Goal: Information Seeking & Learning: Learn about a topic

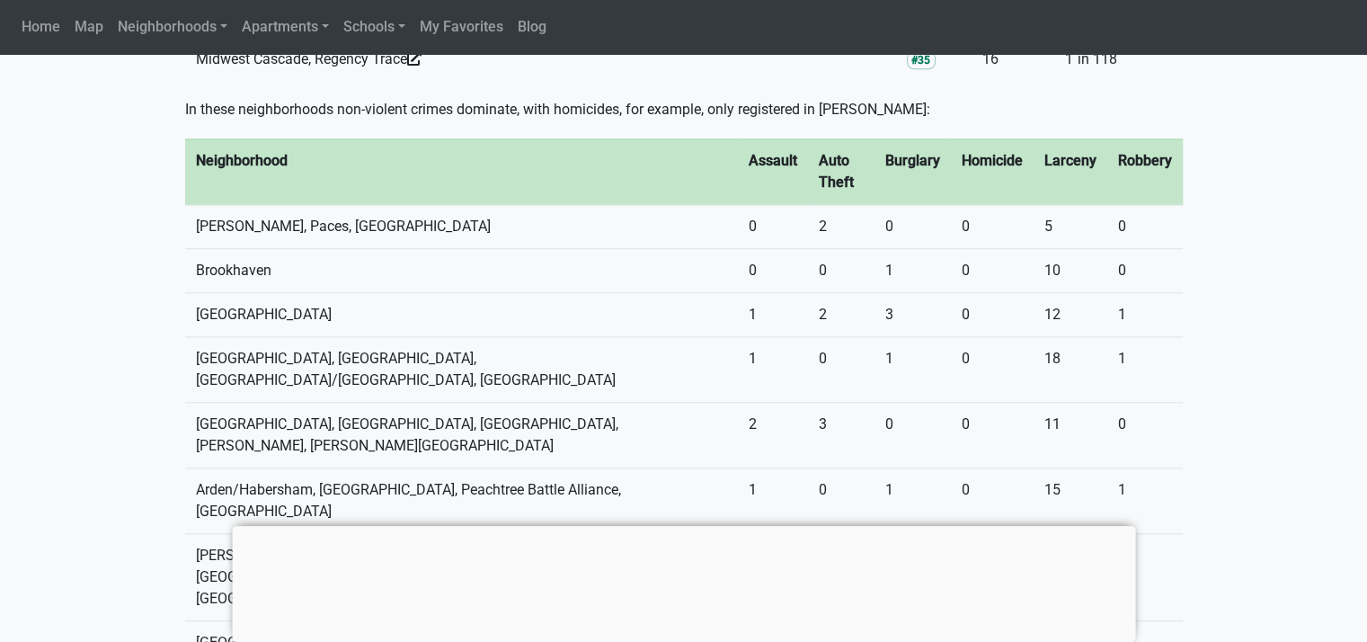
scroll to position [1740, 0]
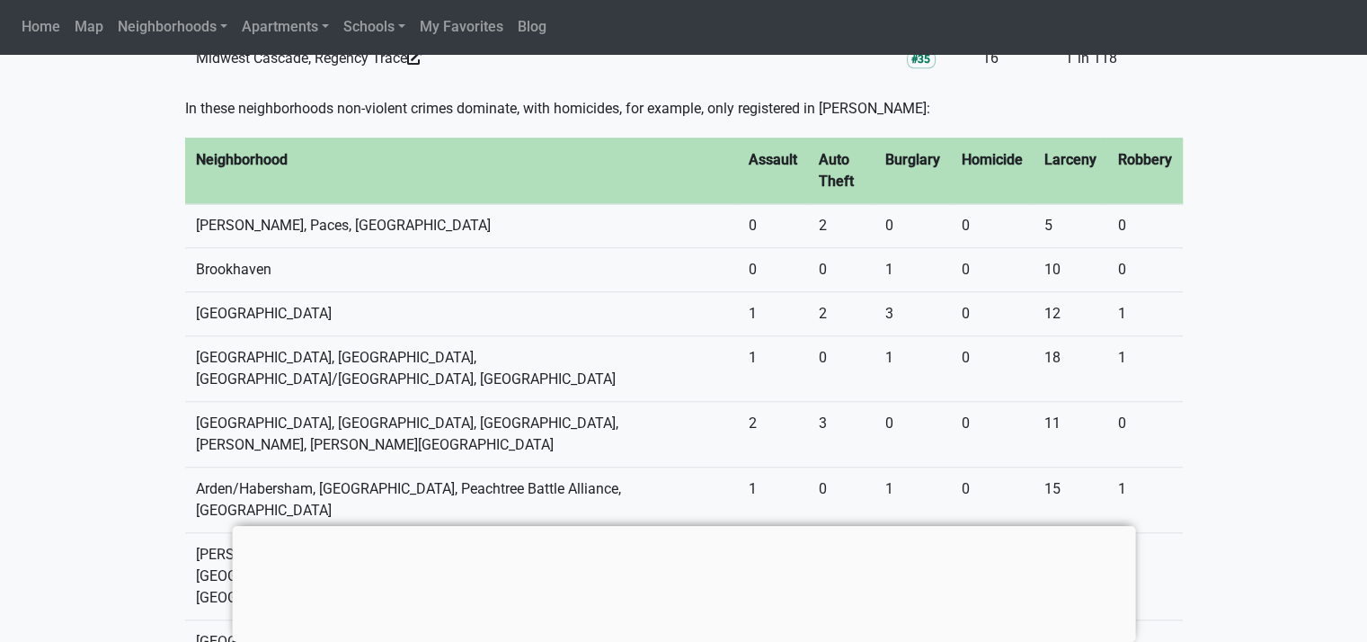
click at [1054, 138] on th "Larceny" at bounding box center [1070, 171] width 74 height 66
copy th "Larceny"
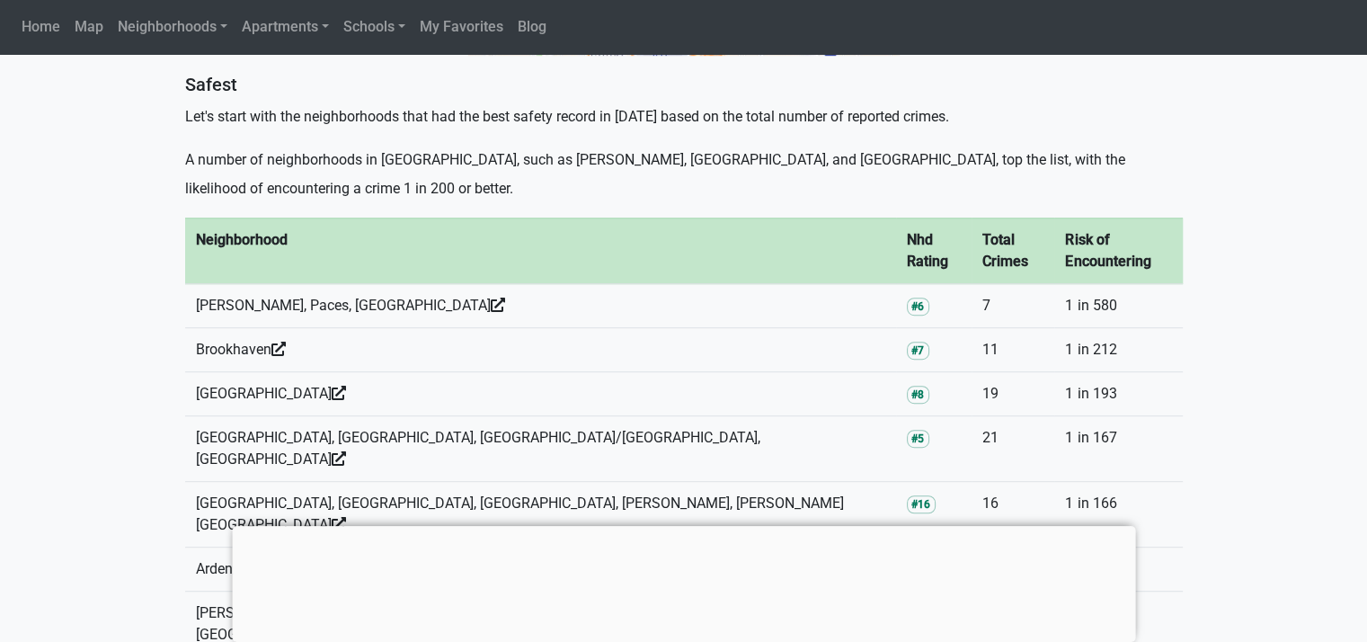
scroll to position [1049, 0]
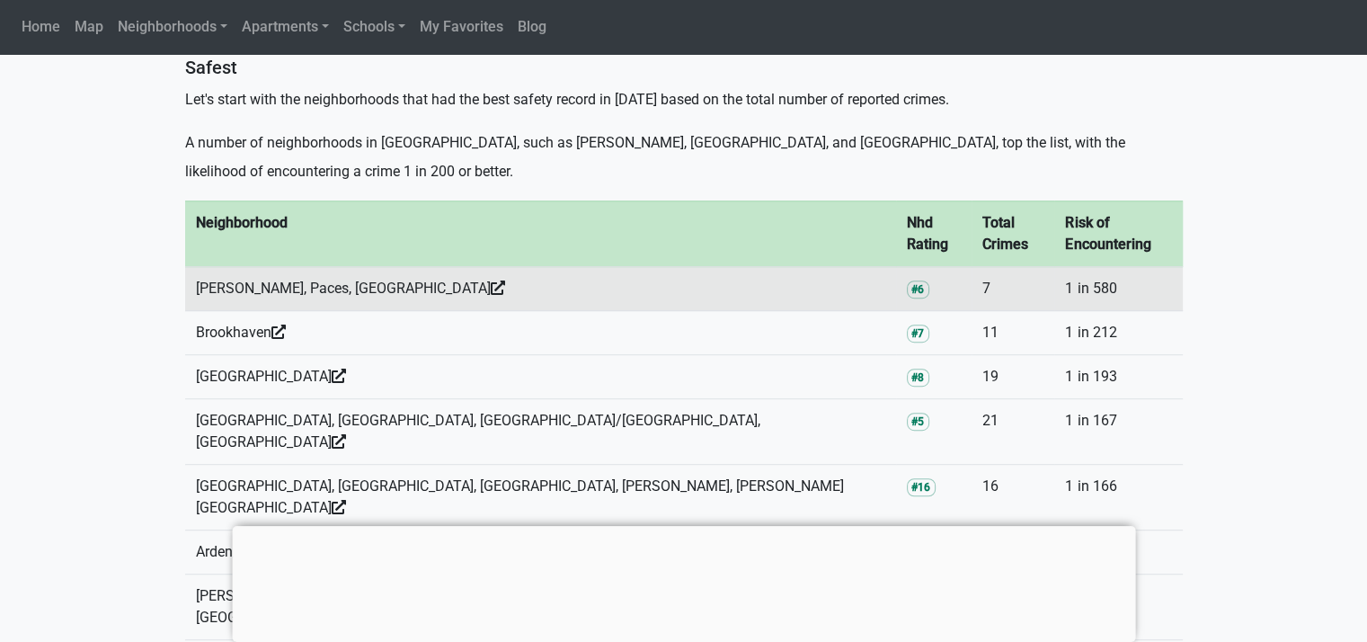
drag, startPoint x: 438, startPoint y: 270, endPoint x: 194, endPoint y: 271, distance: 243.6
click at [194, 271] on td "Margaret Mitchell, Paces, Pleasant Hill" at bounding box center [540, 289] width 711 height 44
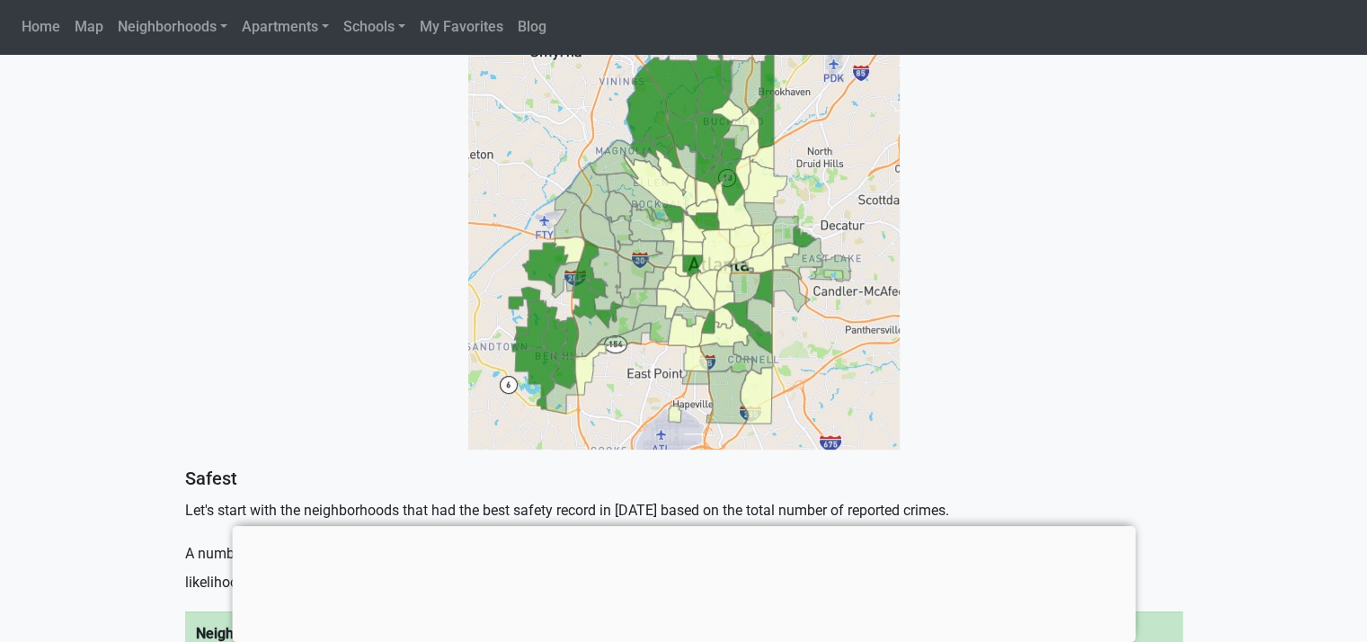
scroll to position [632, 0]
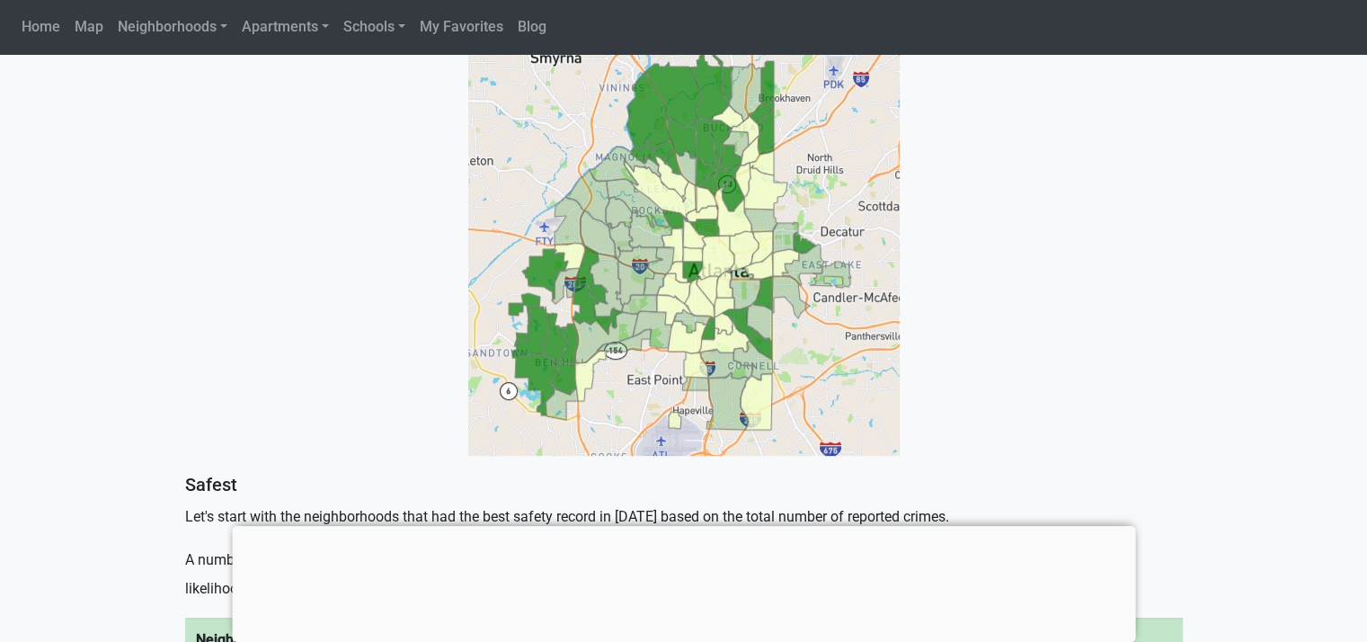
click at [708, 219] on img at bounding box center [683, 239] width 431 height 431
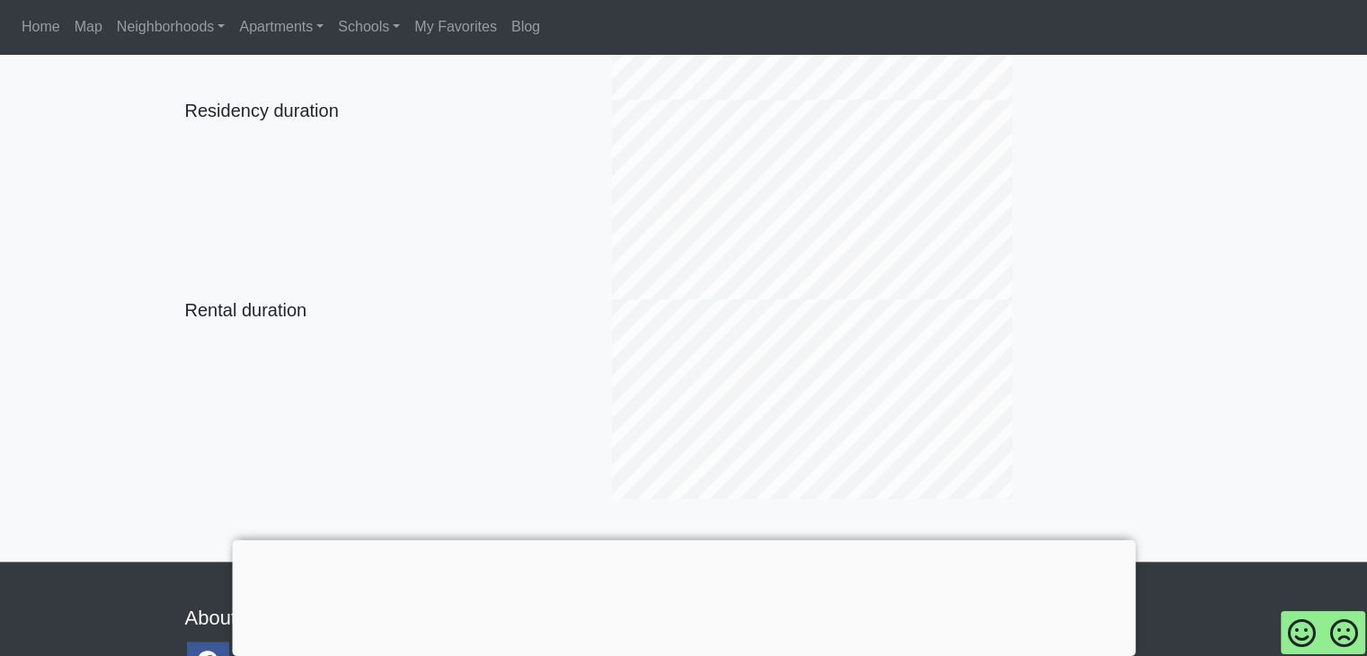
scroll to position [2065, 0]
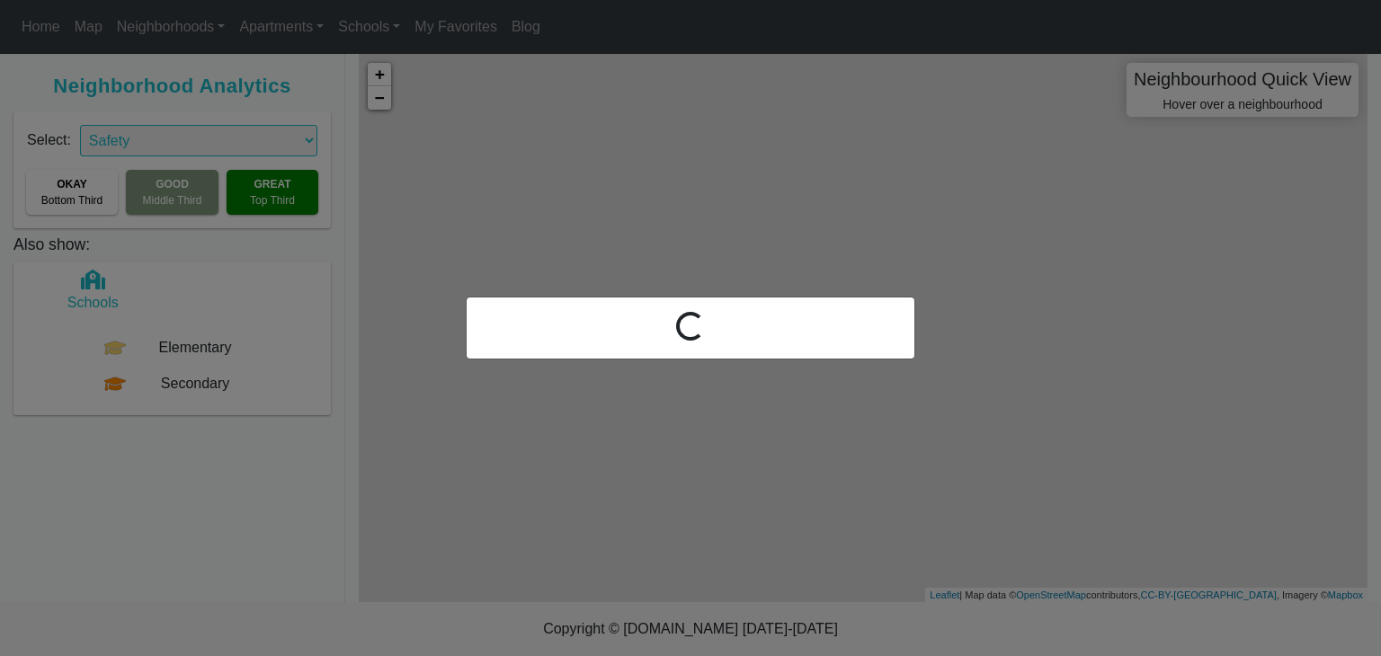
select select "2"
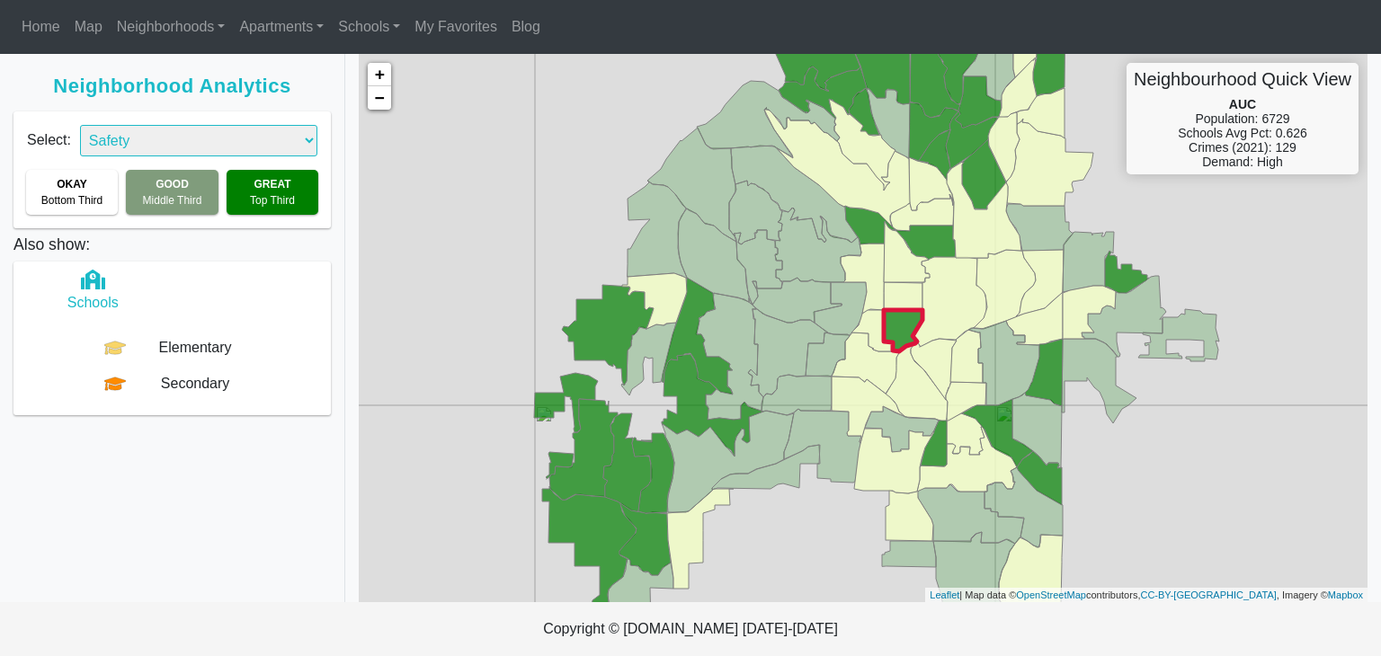
click at [889, 323] on icon at bounding box center [903, 330] width 39 height 41
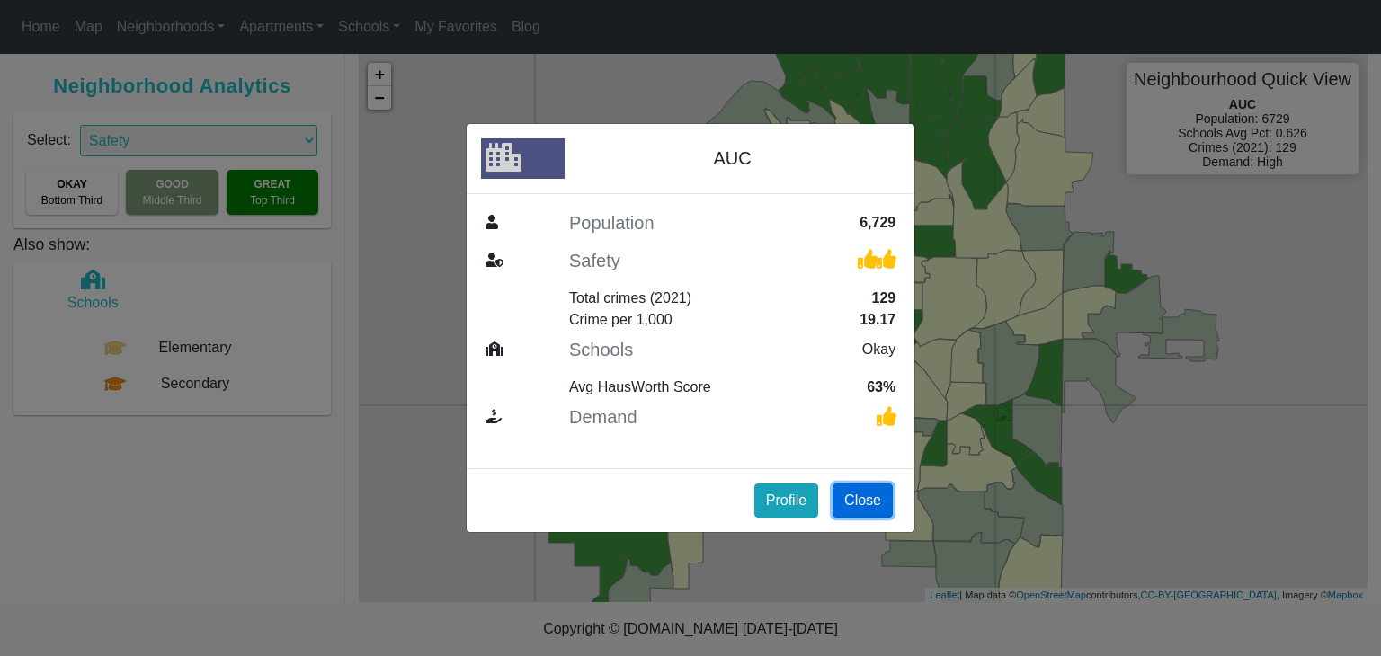
click at [846, 507] on button "Close" at bounding box center [862, 501] width 60 height 34
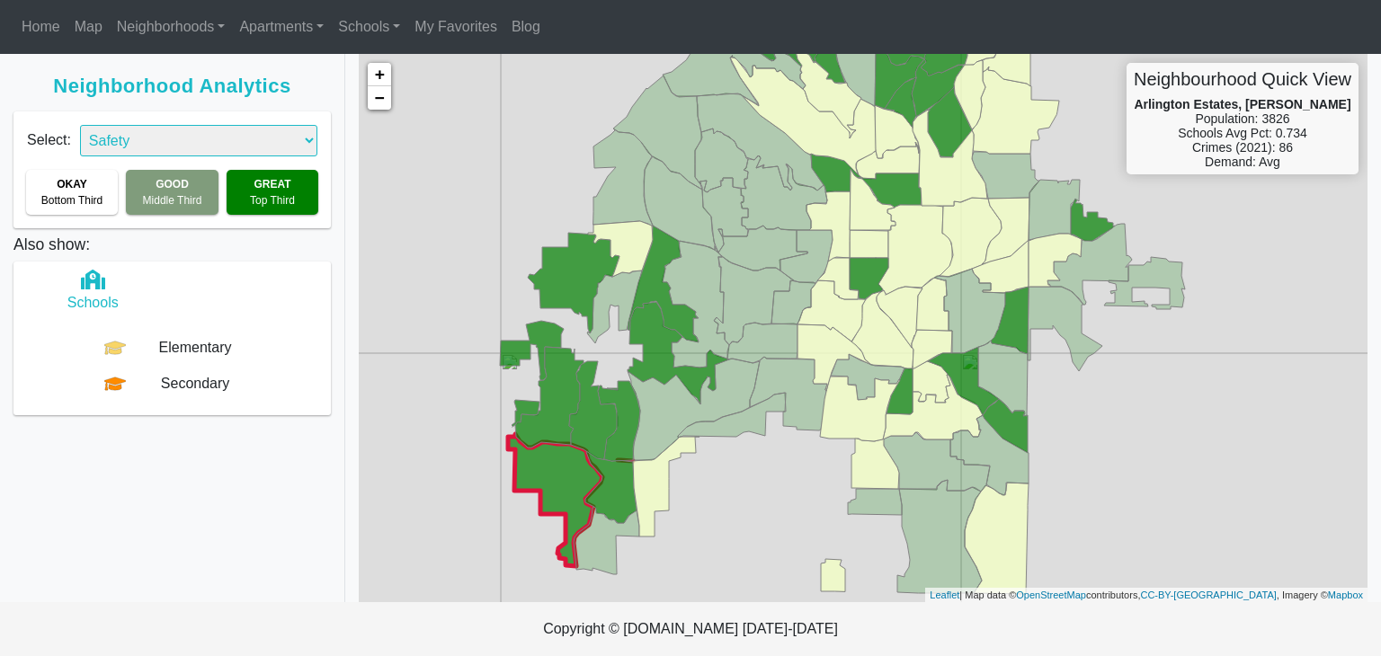
drag, startPoint x: 813, startPoint y: 558, endPoint x: 557, endPoint y: 502, distance: 261.3
click at [557, 502] on div "+ − Neighbourhood Quick View Arlington Estates, Ben Hill Population: 3826 Schoo…" at bounding box center [863, 328] width 1008 height 548
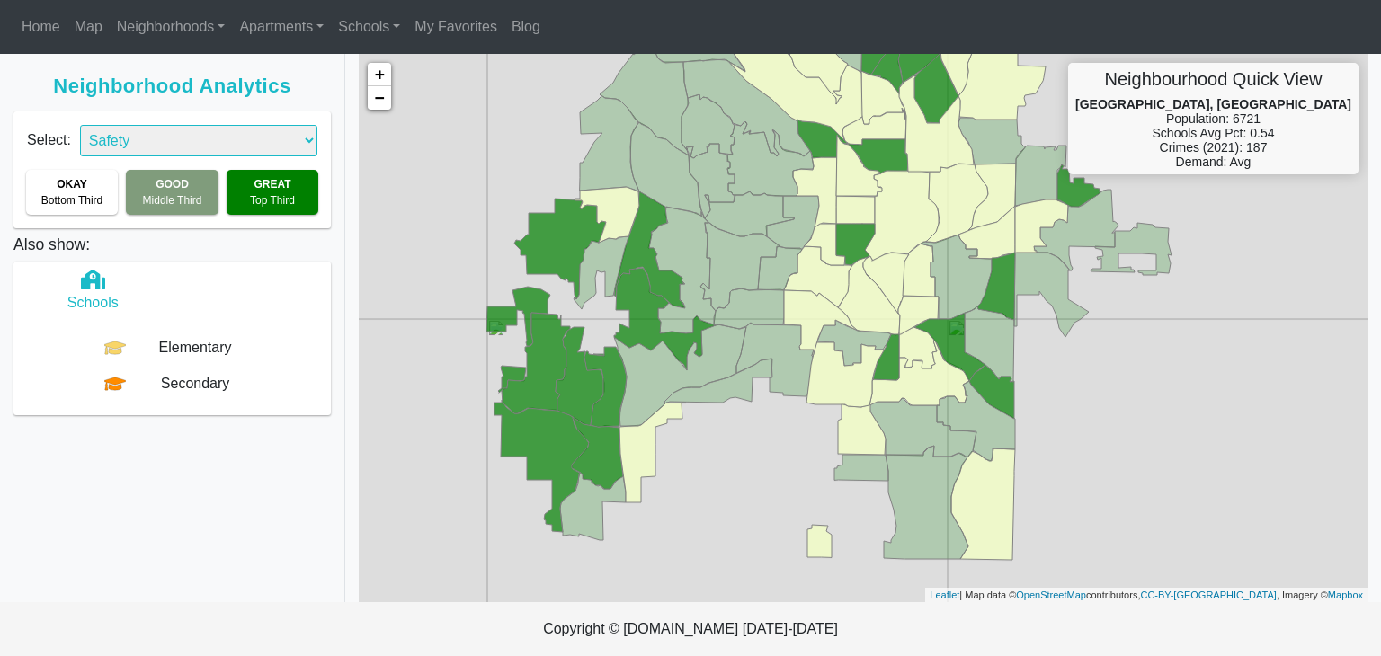
drag, startPoint x: 759, startPoint y: 537, endPoint x: 694, endPoint y: 458, distance: 101.5
click at [694, 458] on div "+ − Neighbourhood Quick View Campbellton Road, Fort Valley Population: 6721 Sch…" at bounding box center [863, 328] width 1008 height 548
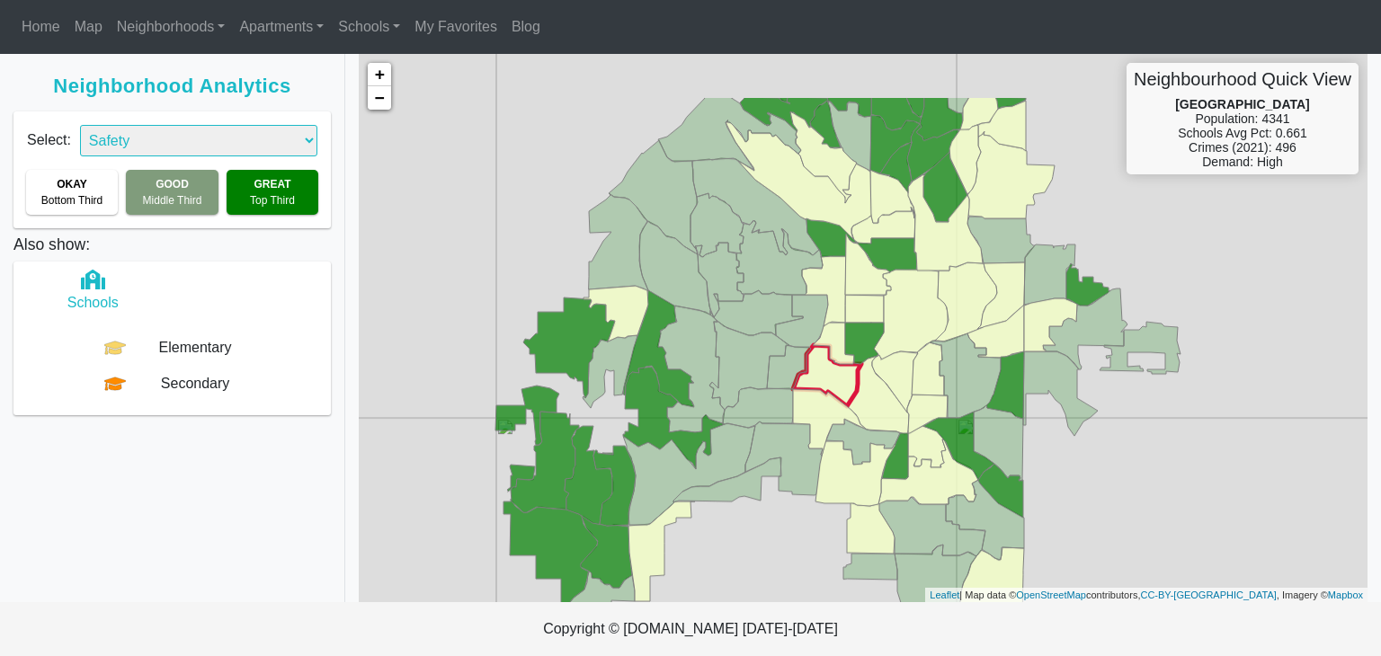
drag, startPoint x: 860, startPoint y: 247, endPoint x: 822, endPoint y: 357, distance: 116.3
click at [822, 357] on icon at bounding box center [827, 375] width 68 height 61
